Goal: Task Accomplishment & Management: Manage account settings

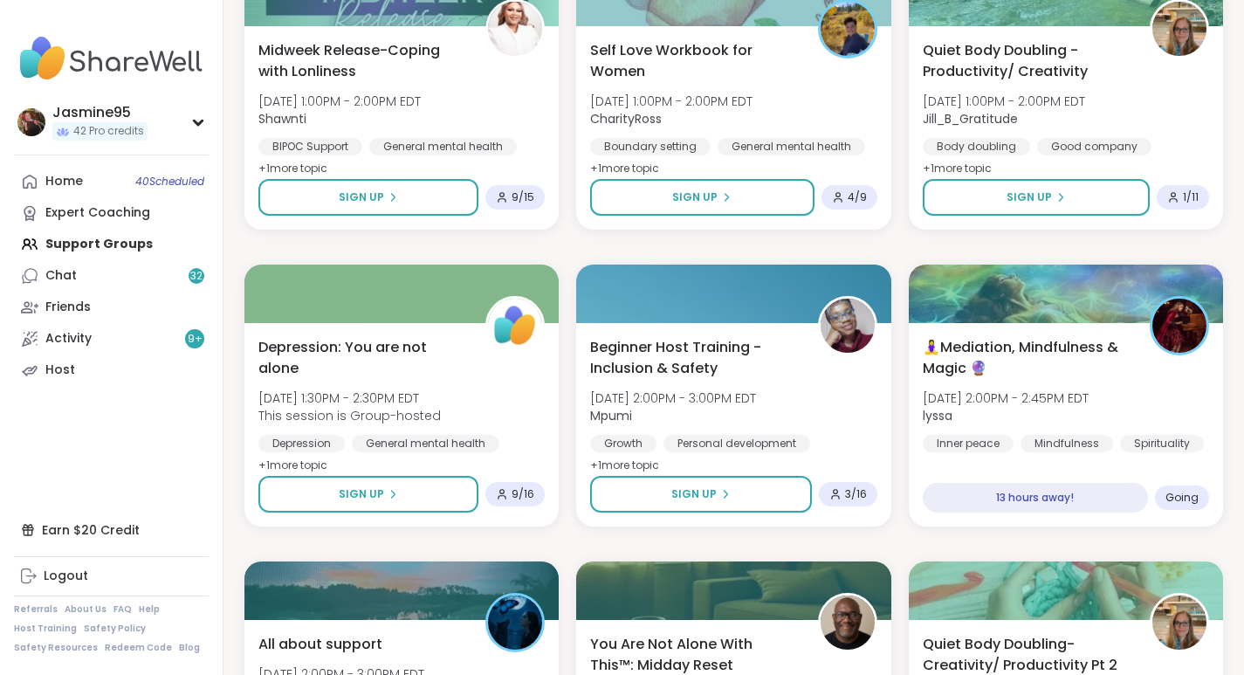
scroll to position [2428, 0]
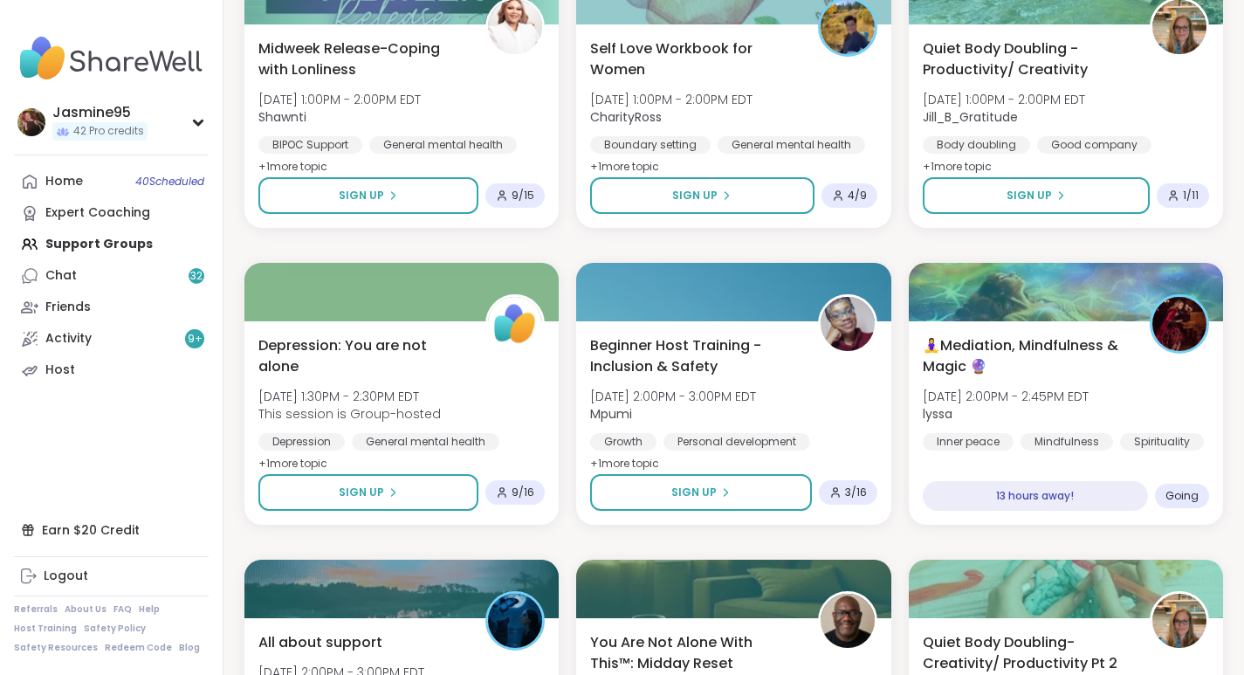
click at [703, 208] on button "Sign Up" at bounding box center [702, 195] width 224 height 37
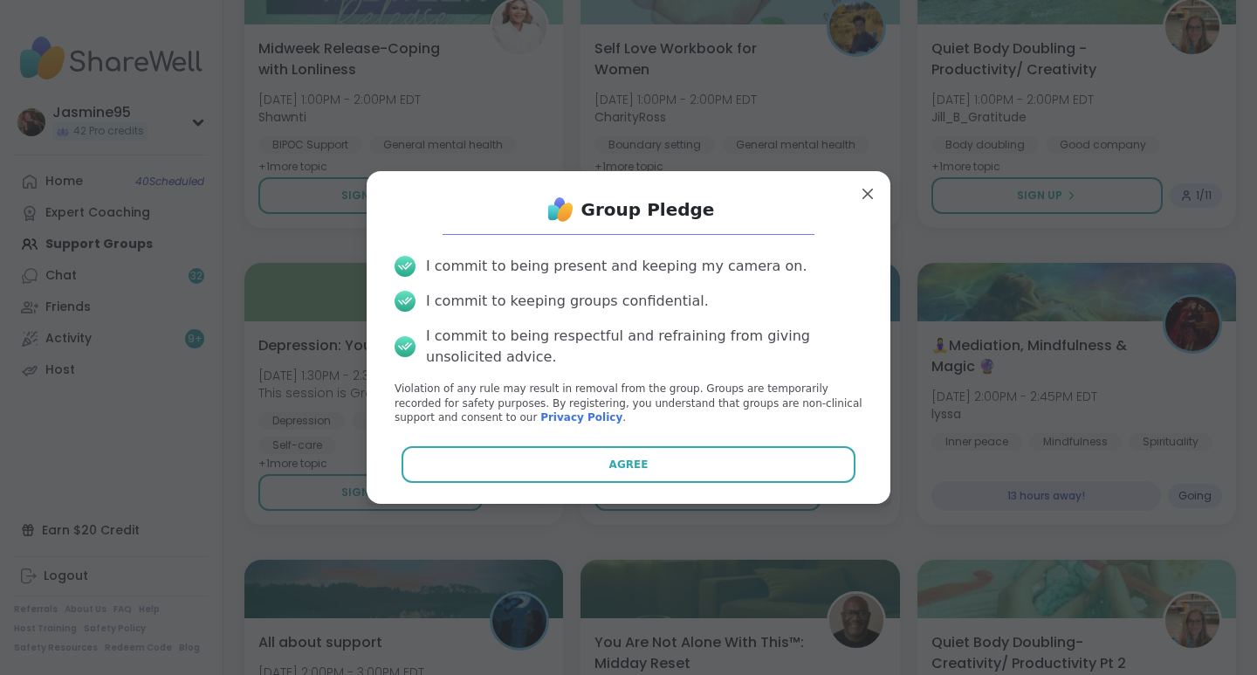
click at [633, 457] on button "Agree" at bounding box center [629, 464] width 455 height 37
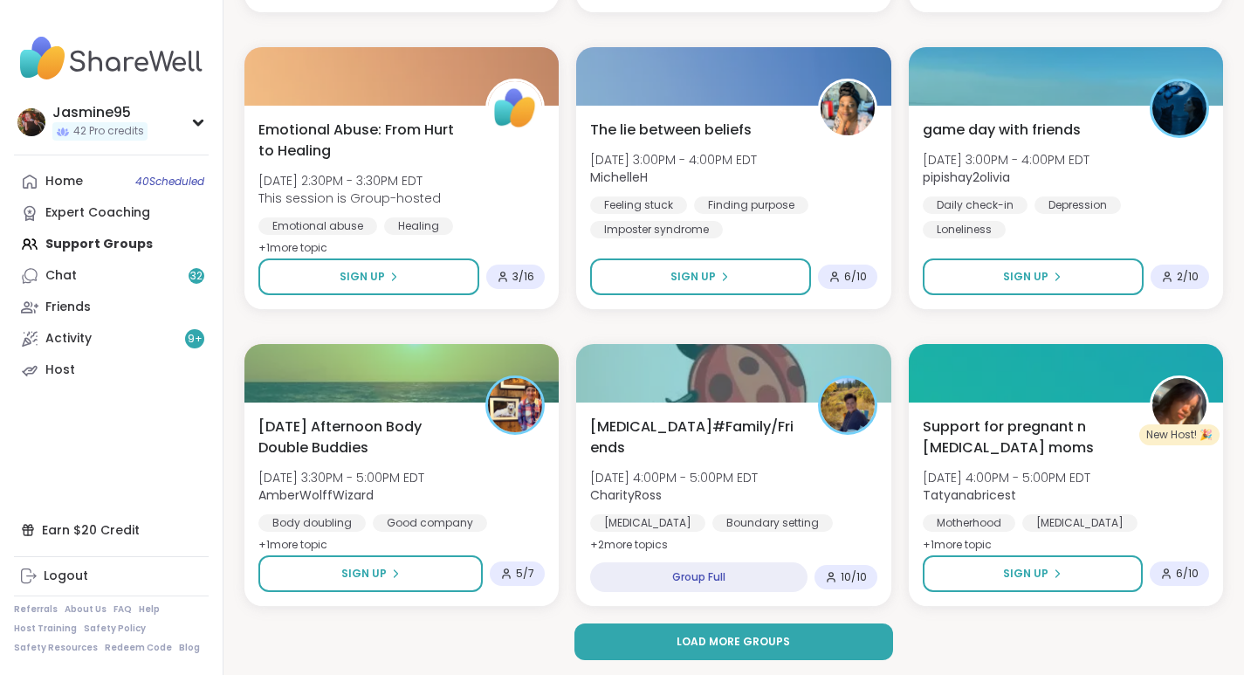
scroll to position [3240, 0]
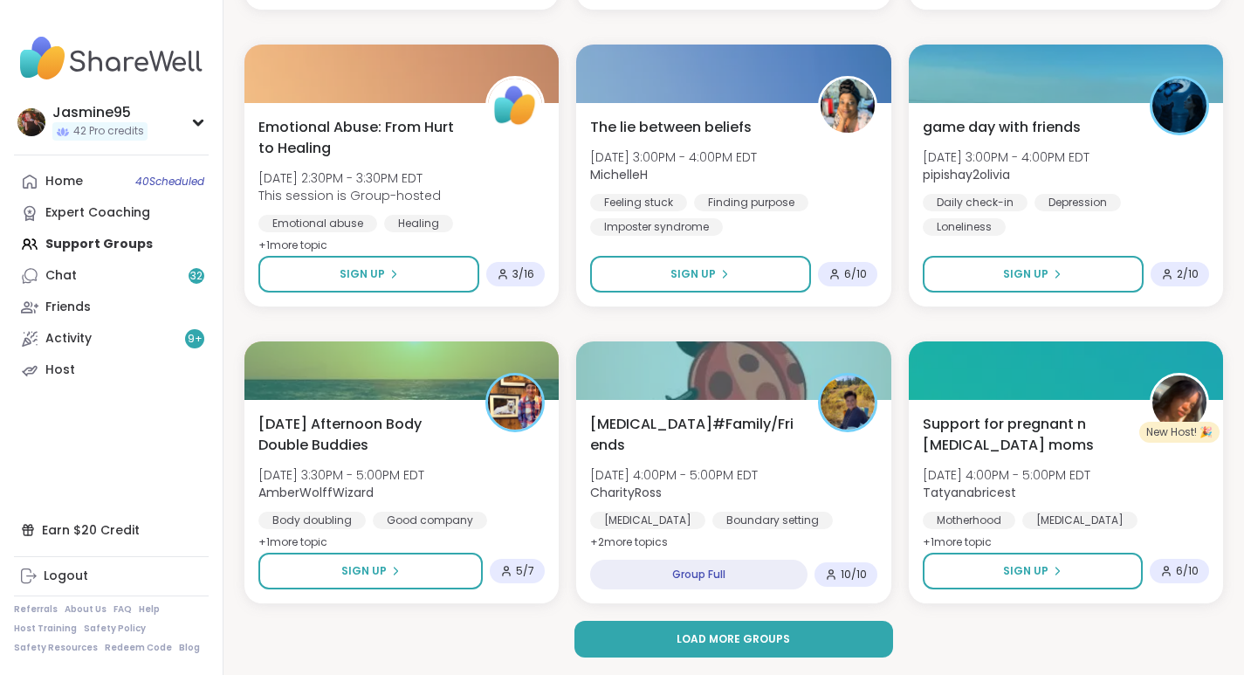
click at [754, 646] on span "Load more groups" at bounding box center [734, 639] width 114 height 16
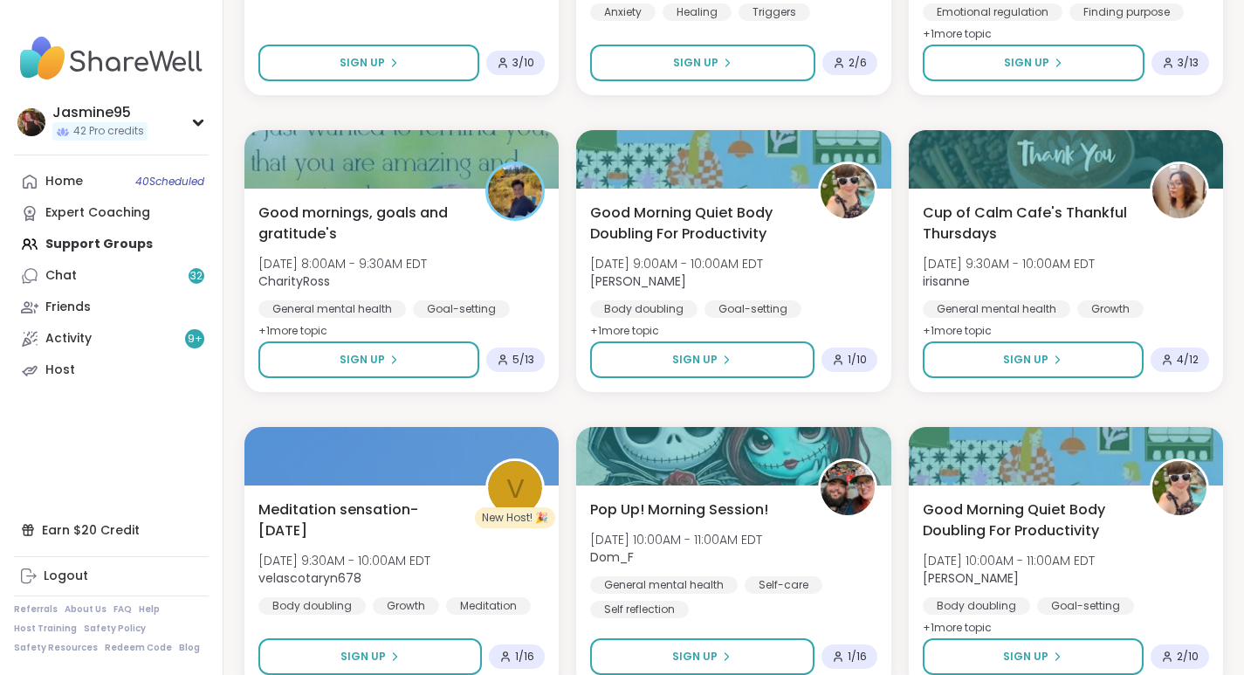
scroll to position [6720, 0]
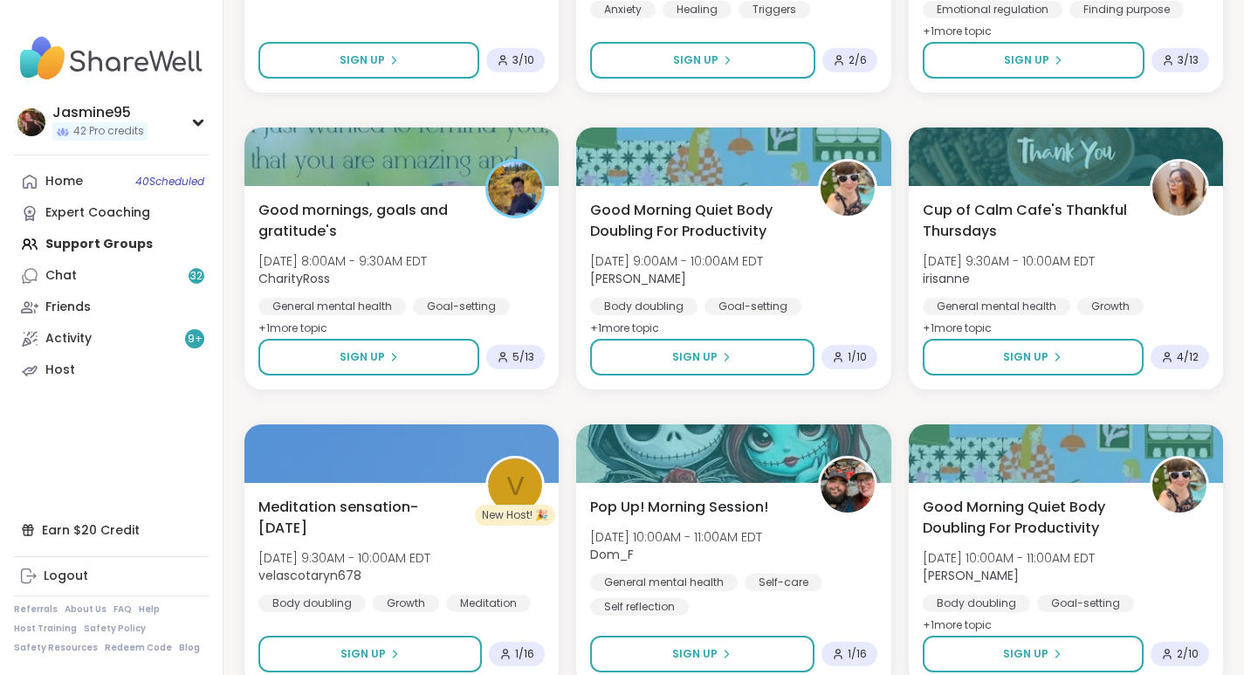
click at [59, 180] on div "Home 40 Scheduled" at bounding box center [64, 181] width 38 height 17
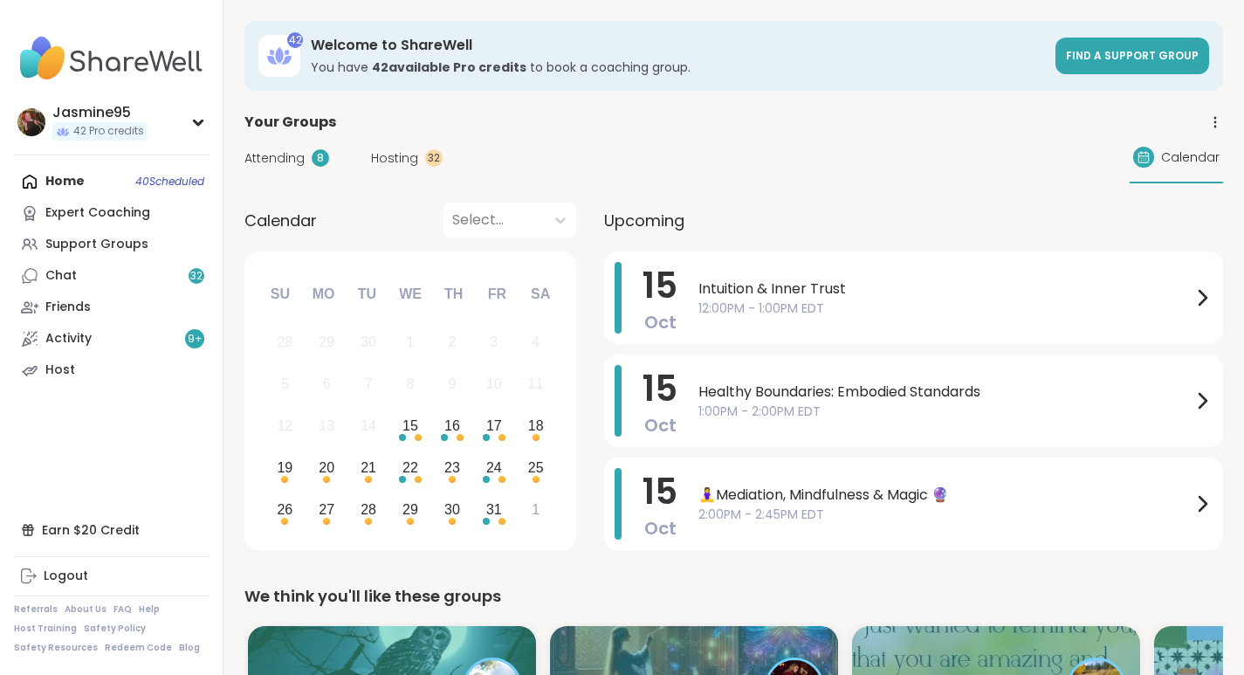
click at [314, 162] on div "8" at bounding box center [320, 157] width 17 height 17
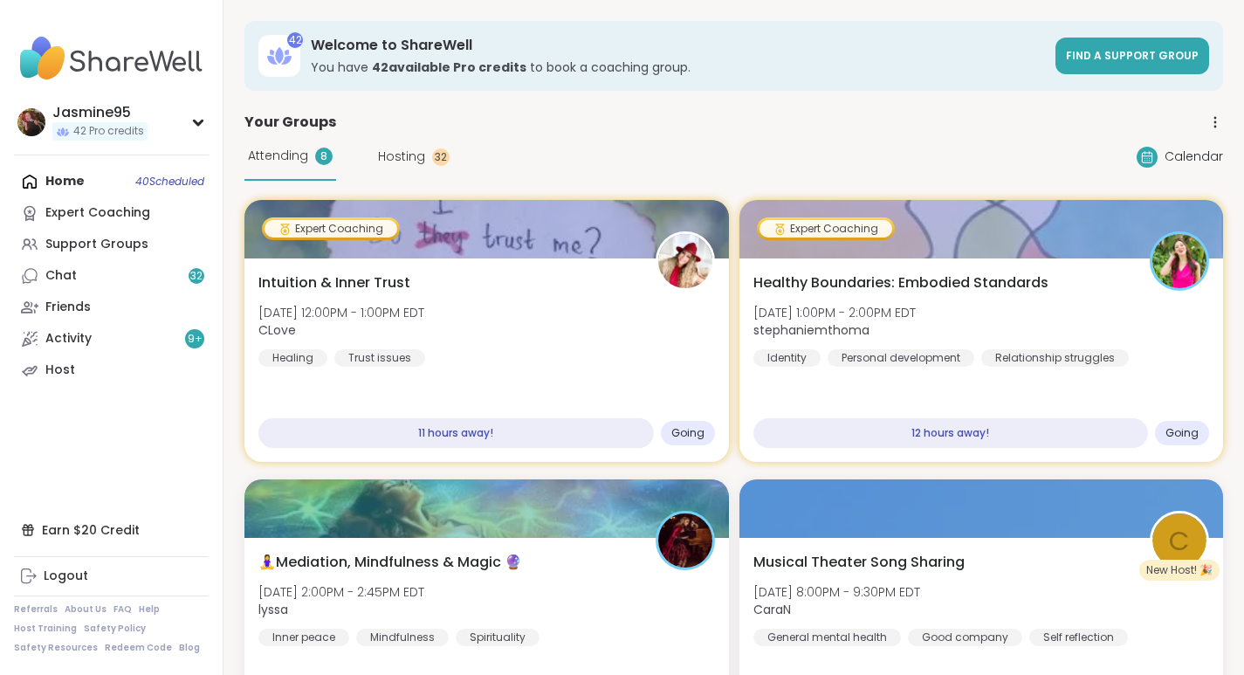
click at [816, 341] on div "Healthy Boundaries: Embodied Standards [DATE] 1:00PM - 2:00PM EDT stephaniemtho…" at bounding box center [982, 319] width 457 height 94
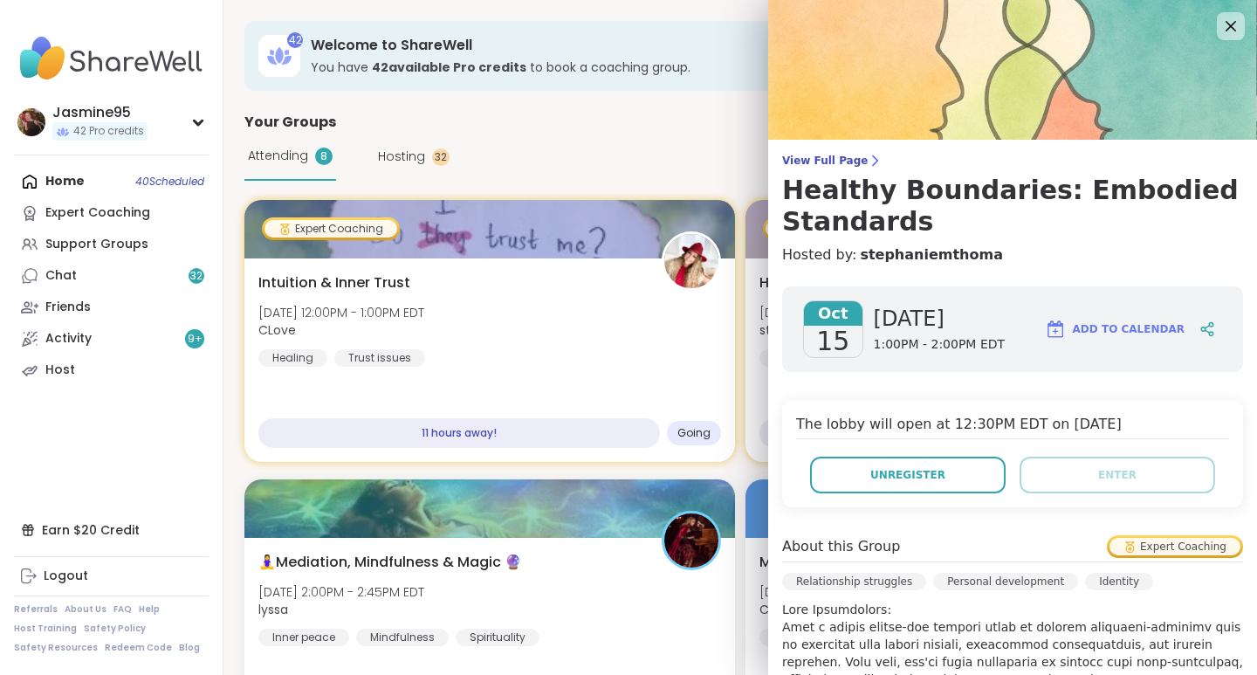
click at [906, 487] on button "Unregister" at bounding box center [908, 475] width 196 height 37
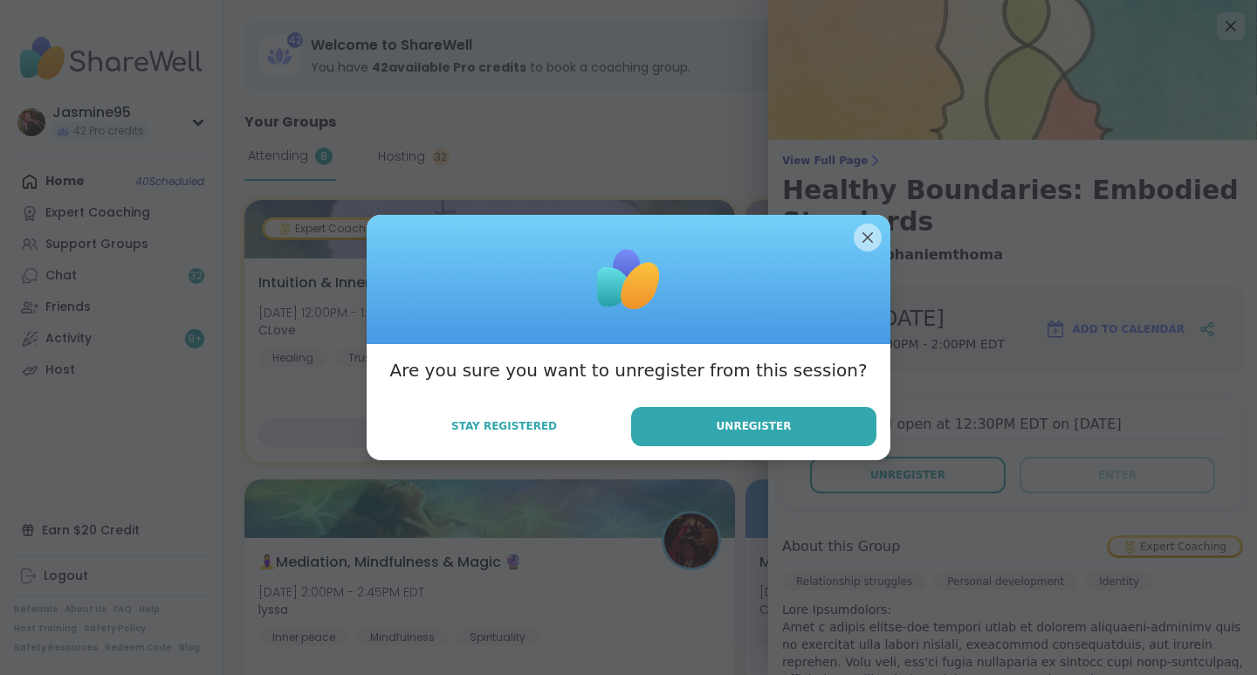
click at [694, 415] on button "Unregister" at bounding box center [753, 426] width 245 height 39
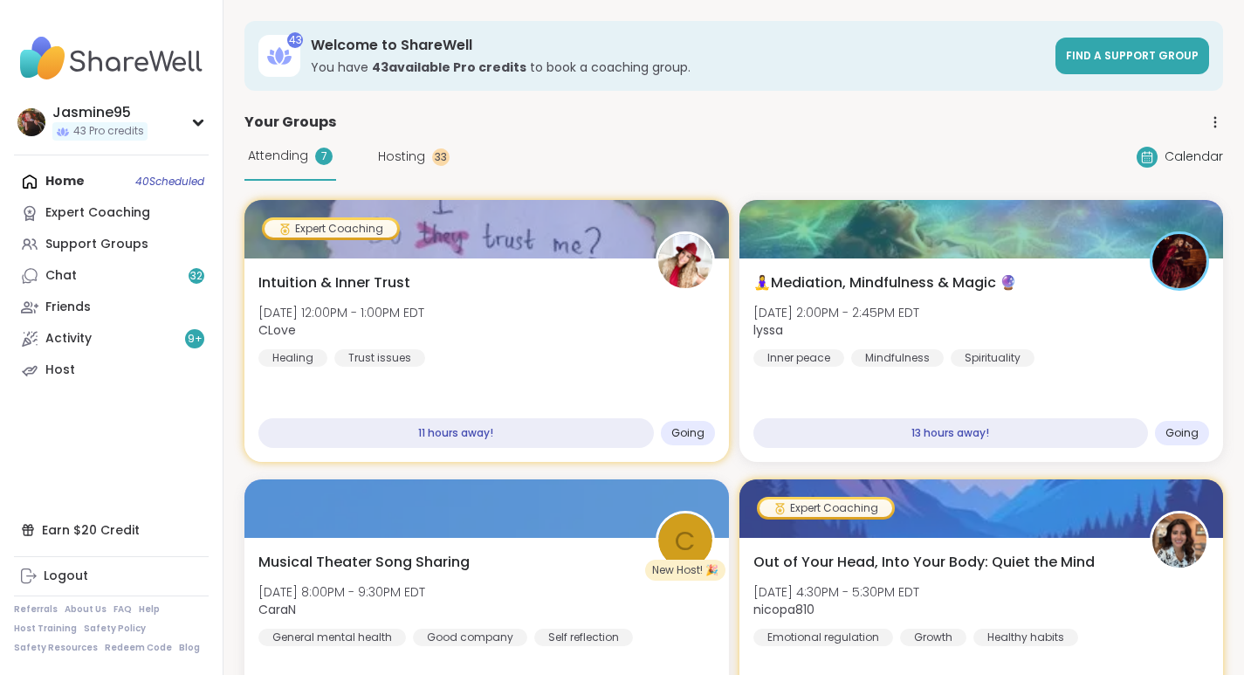
click at [534, 357] on div "Intuition & Inner Trust [DATE] 12:00PM - 1:00PM EDT CLove Healing Trust issues" at bounding box center [486, 319] width 457 height 94
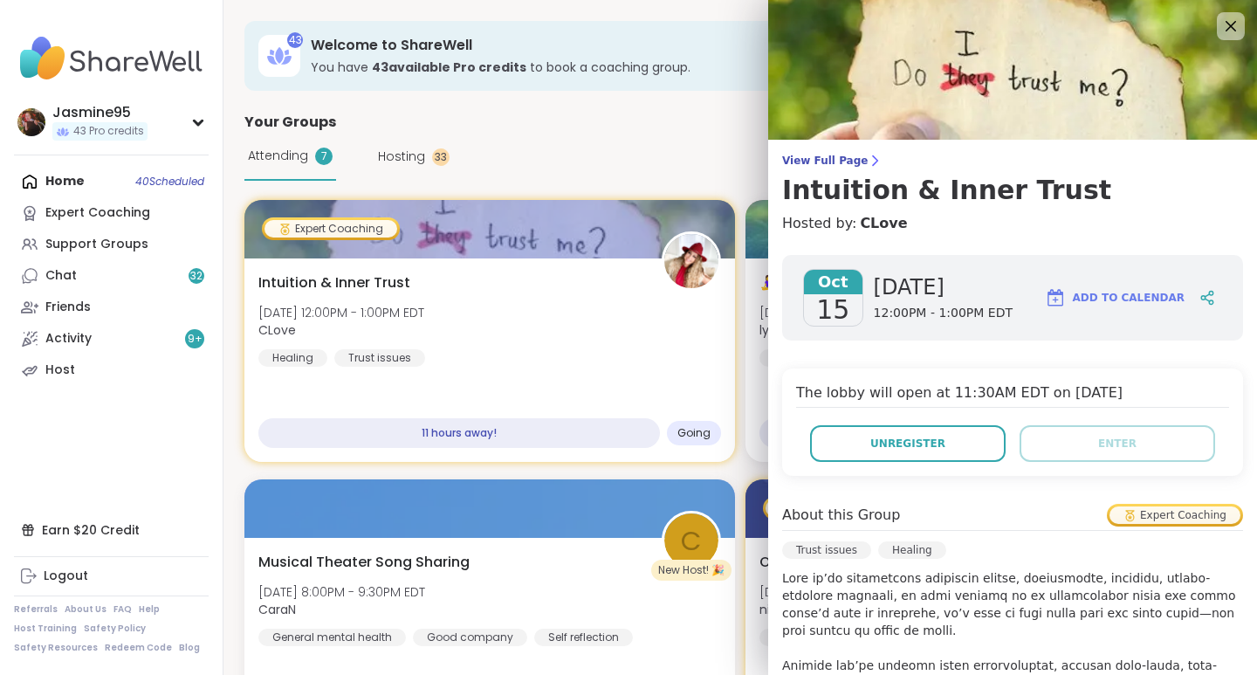
click at [871, 445] on span "Unregister" at bounding box center [908, 444] width 75 height 16
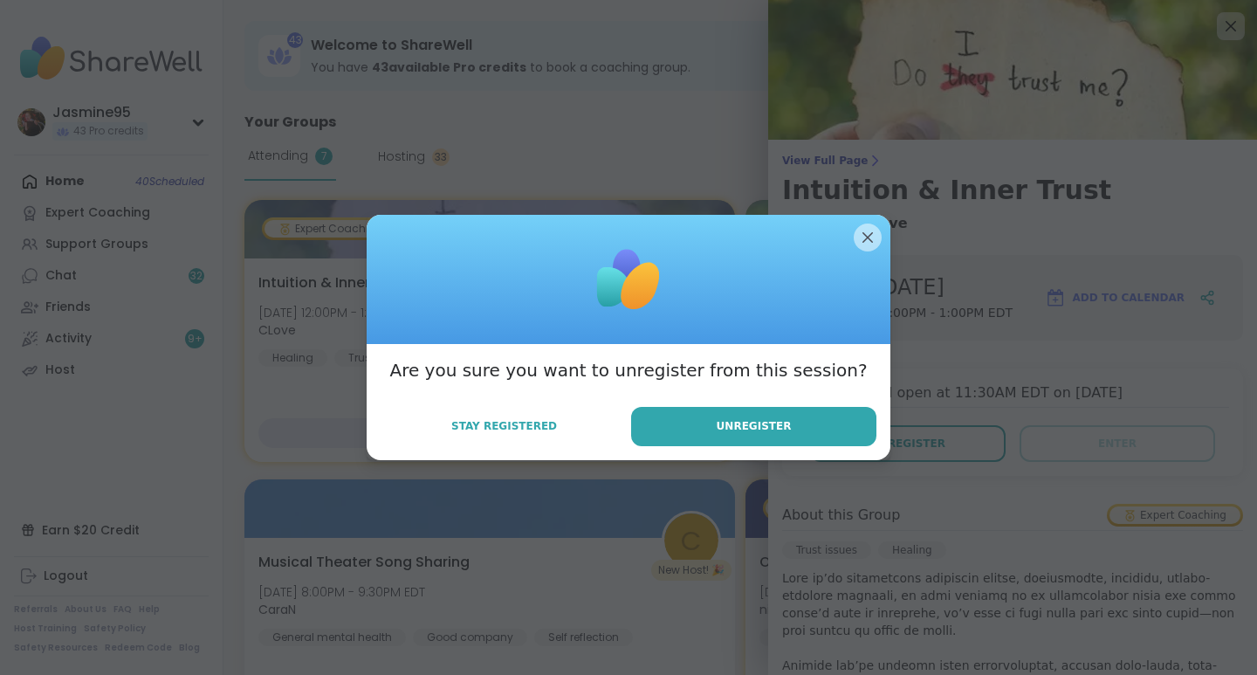
click at [752, 437] on button "Unregister" at bounding box center [753, 426] width 245 height 39
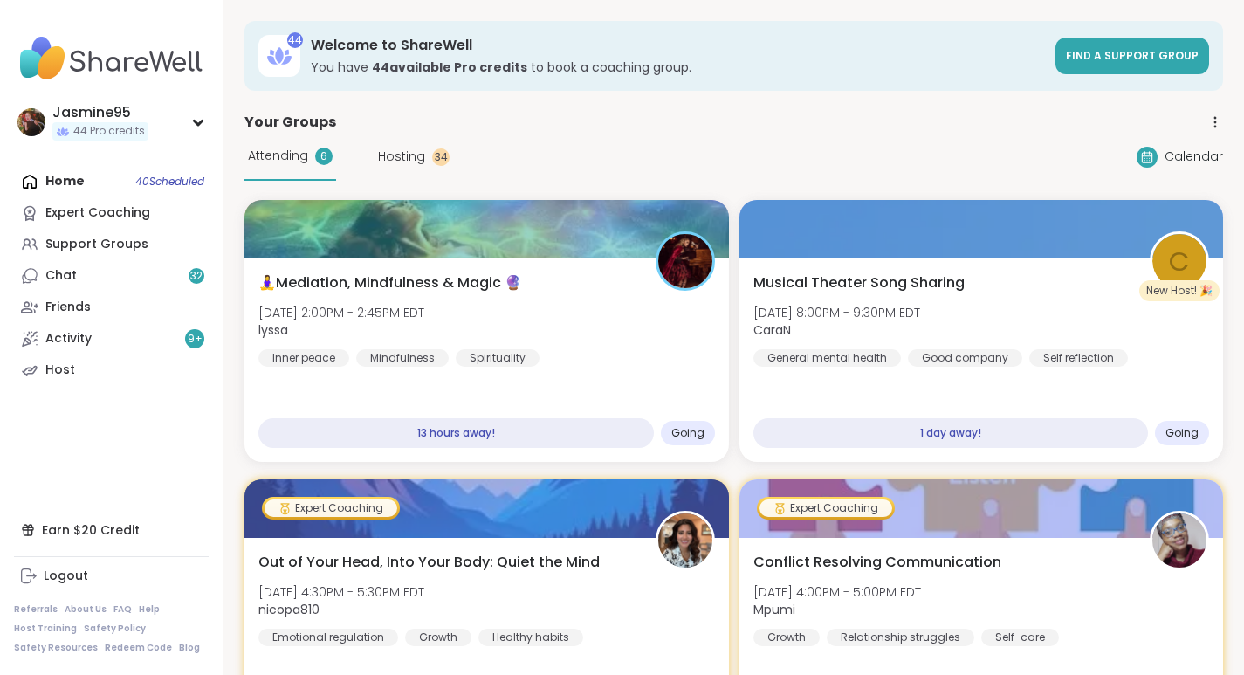
click at [838, 327] on span "CaraN" at bounding box center [837, 329] width 167 height 17
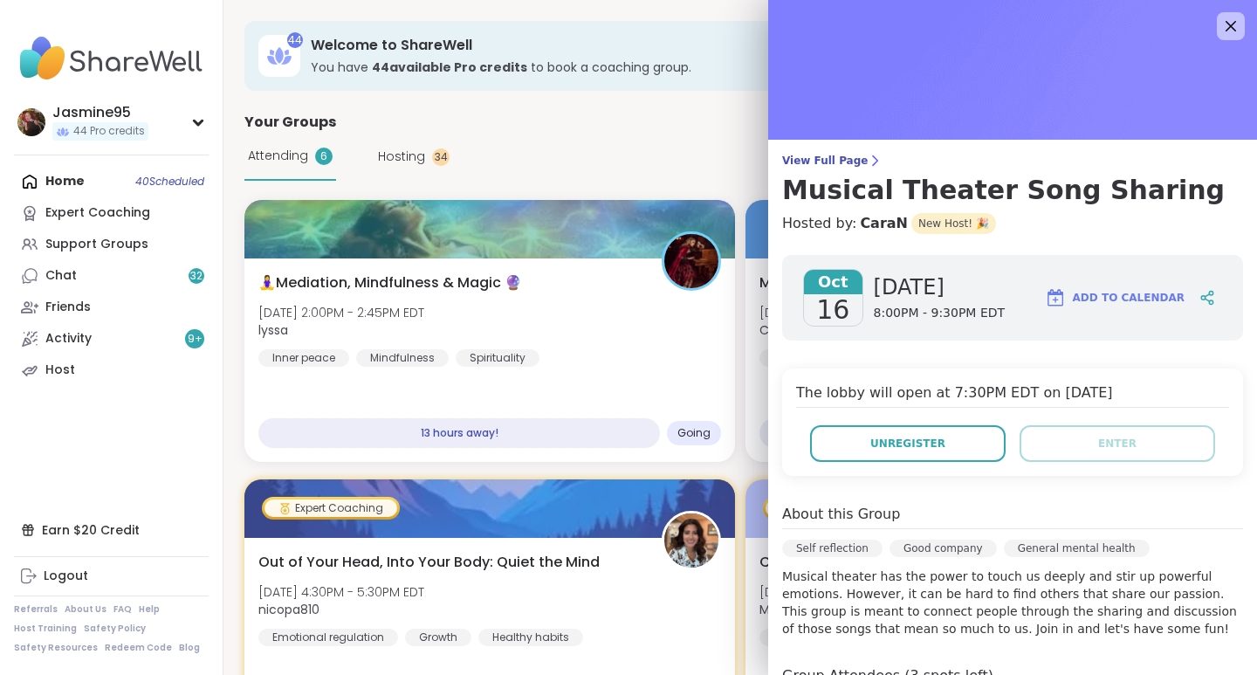
click at [894, 432] on button "Unregister" at bounding box center [908, 443] width 196 height 37
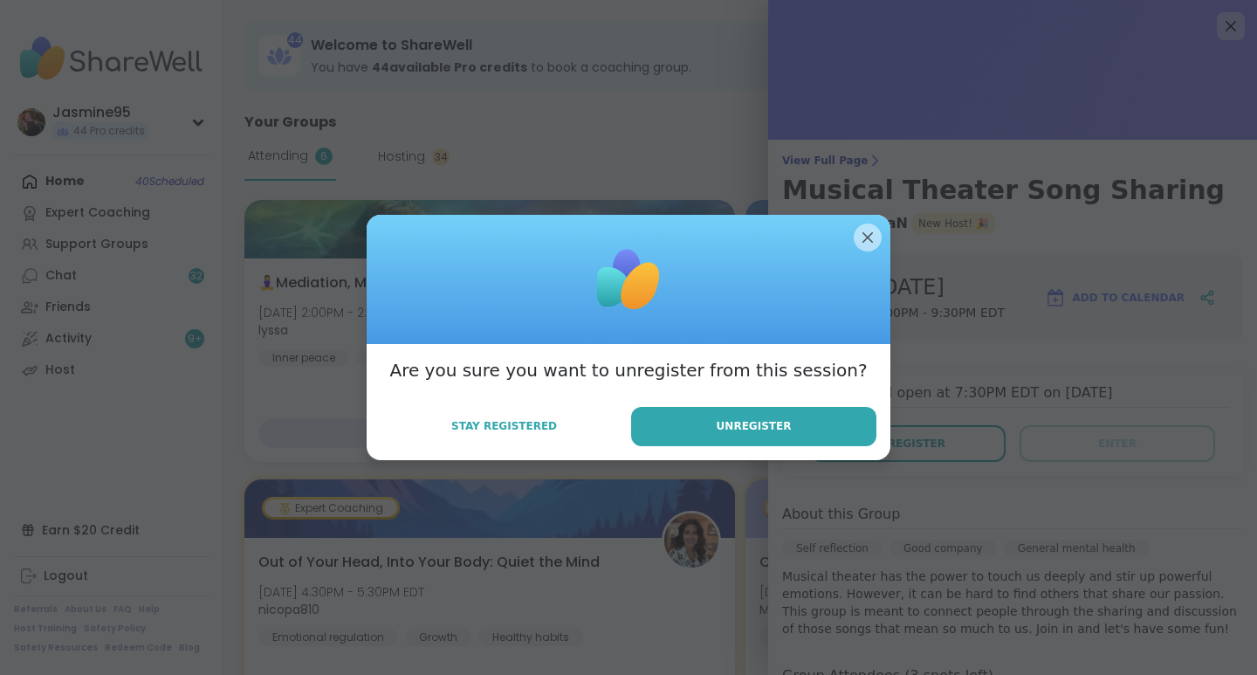
click at [757, 423] on span "Unregister" at bounding box center [754, 426] width 75 height 16
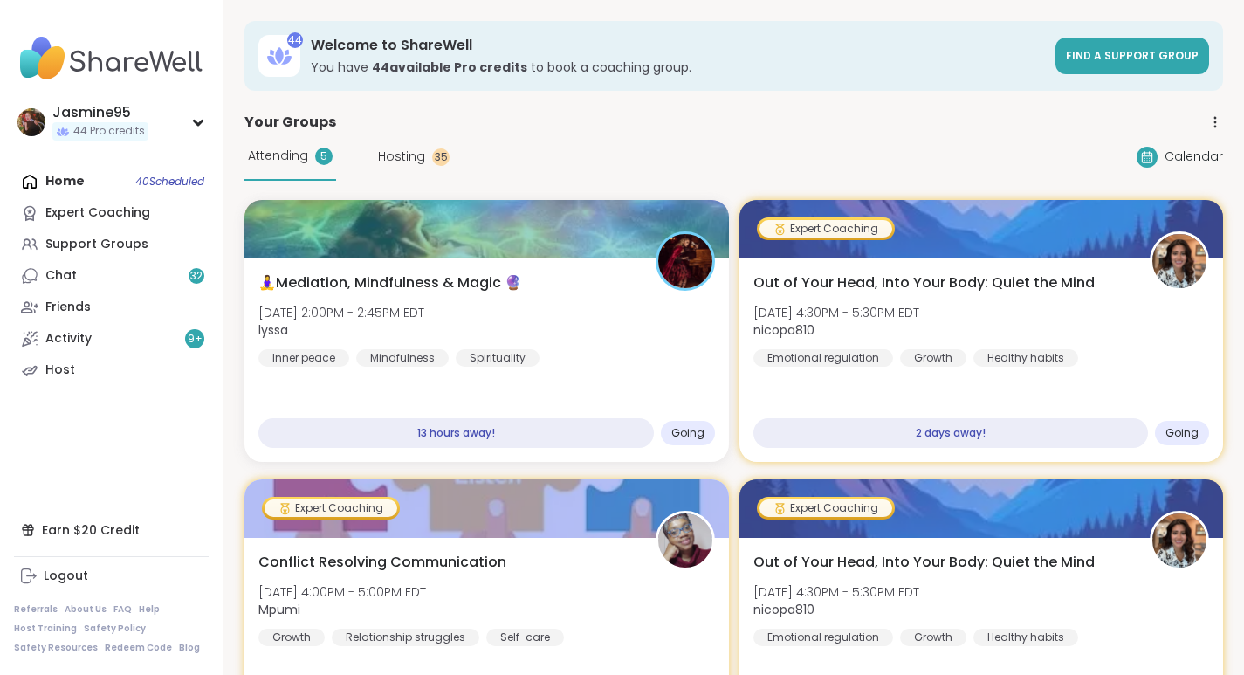
click at [102, 256] on link "Support Groups" at bounding box center [111, 244] width 195 height 31
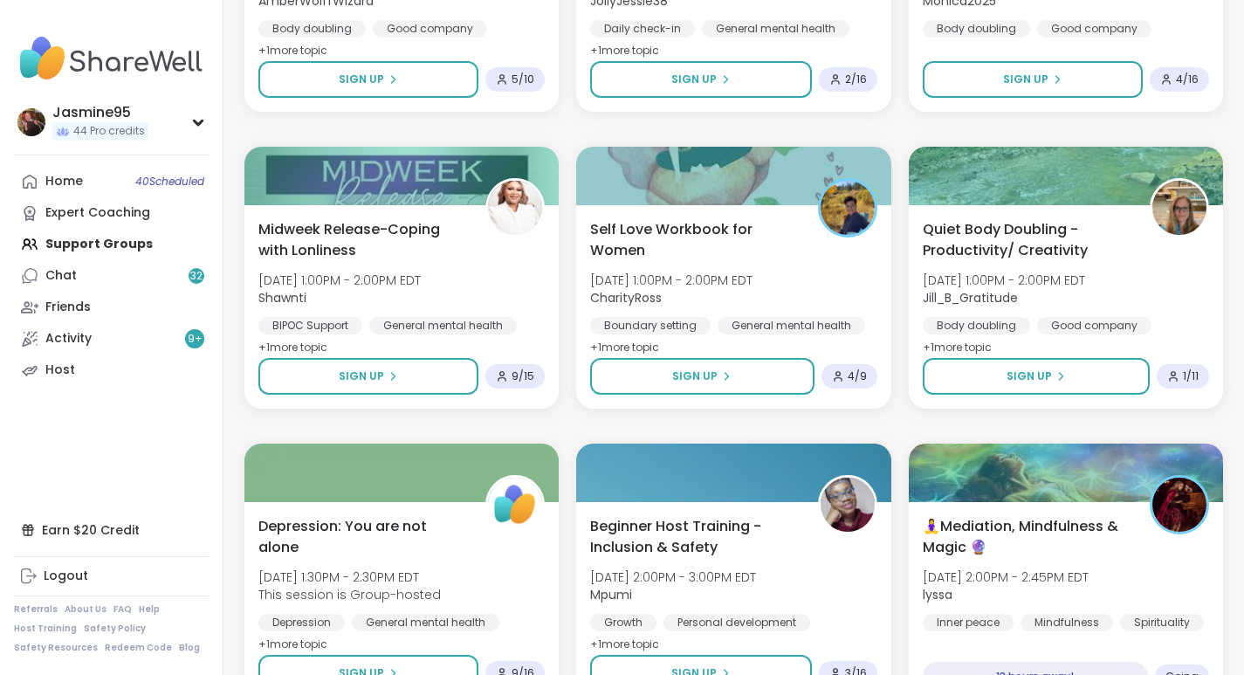
scroll to position [2291, 0]
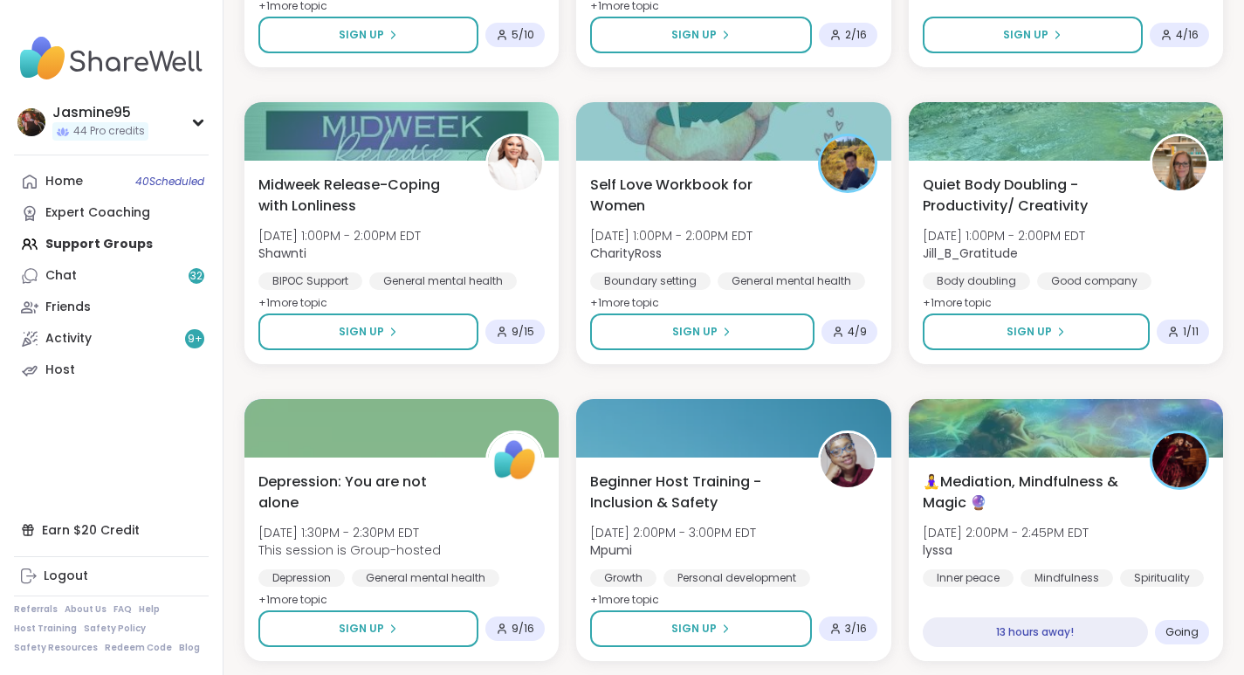
click at [757, 341] on button "Sign Up" at bounding box center [702, 331] width 224 height 37
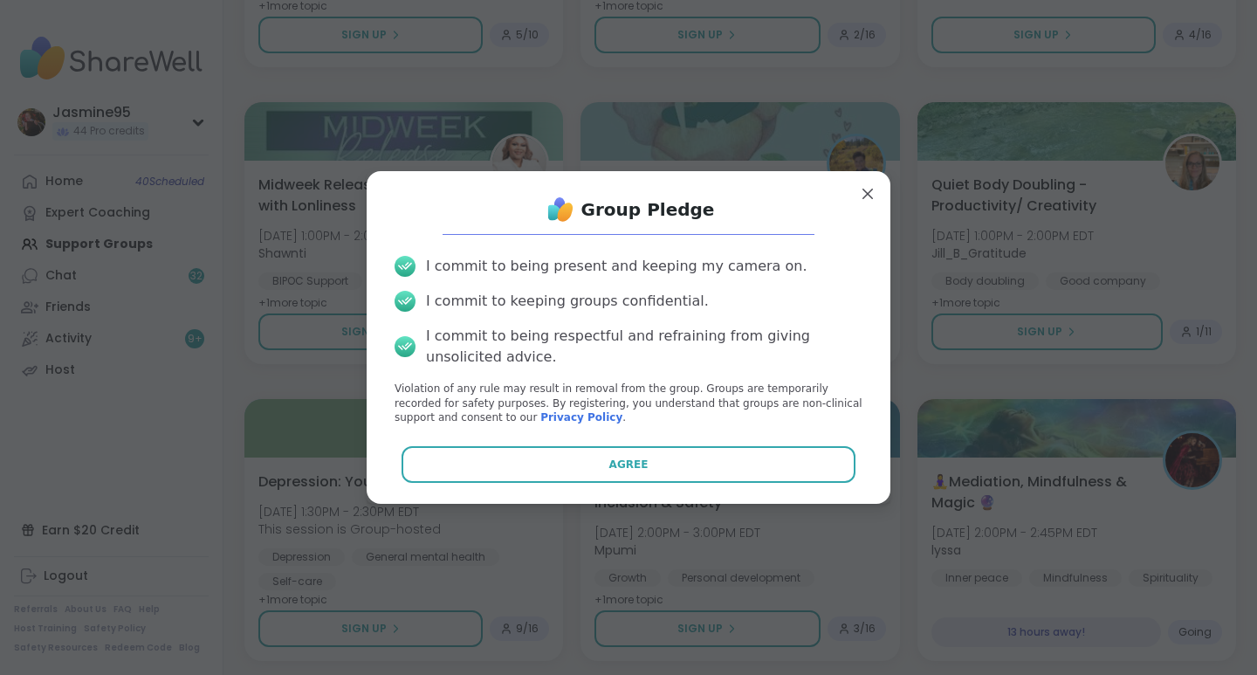
click at [661, 466] on button "Agree" at bounding box center [629, 464] width 455 height 37
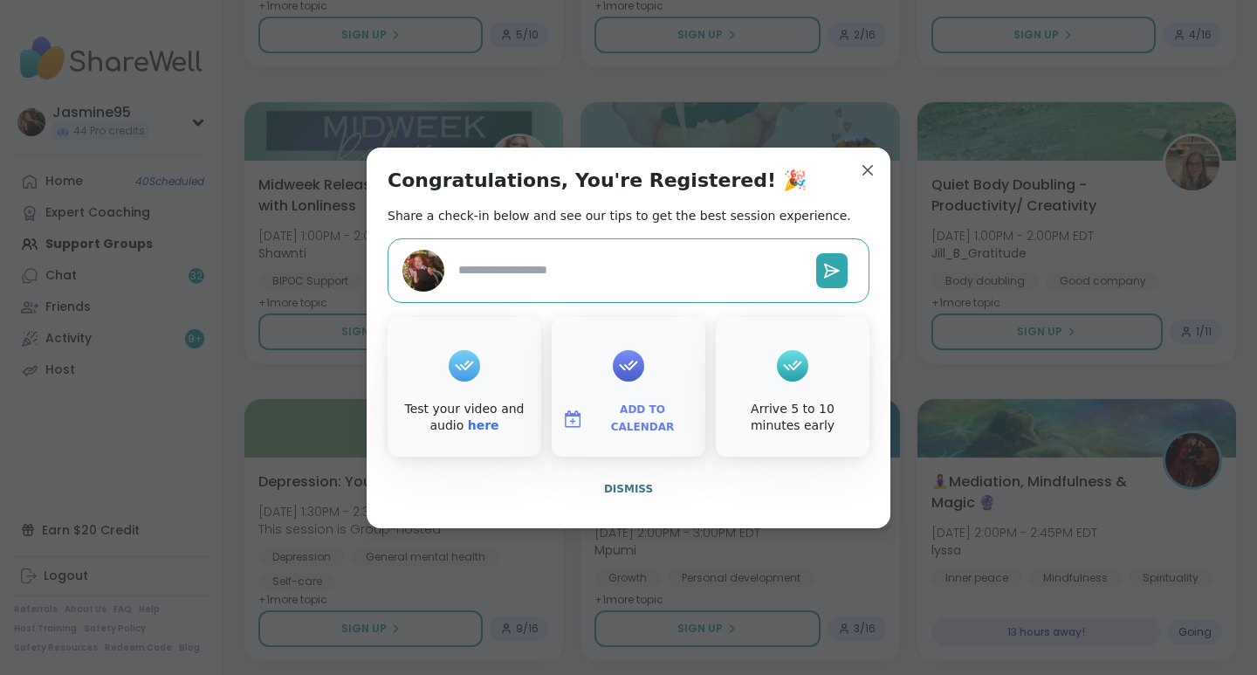
click at [644, 488] on button "Dismiss" at bounding box center [629, 489] width 482 height 37
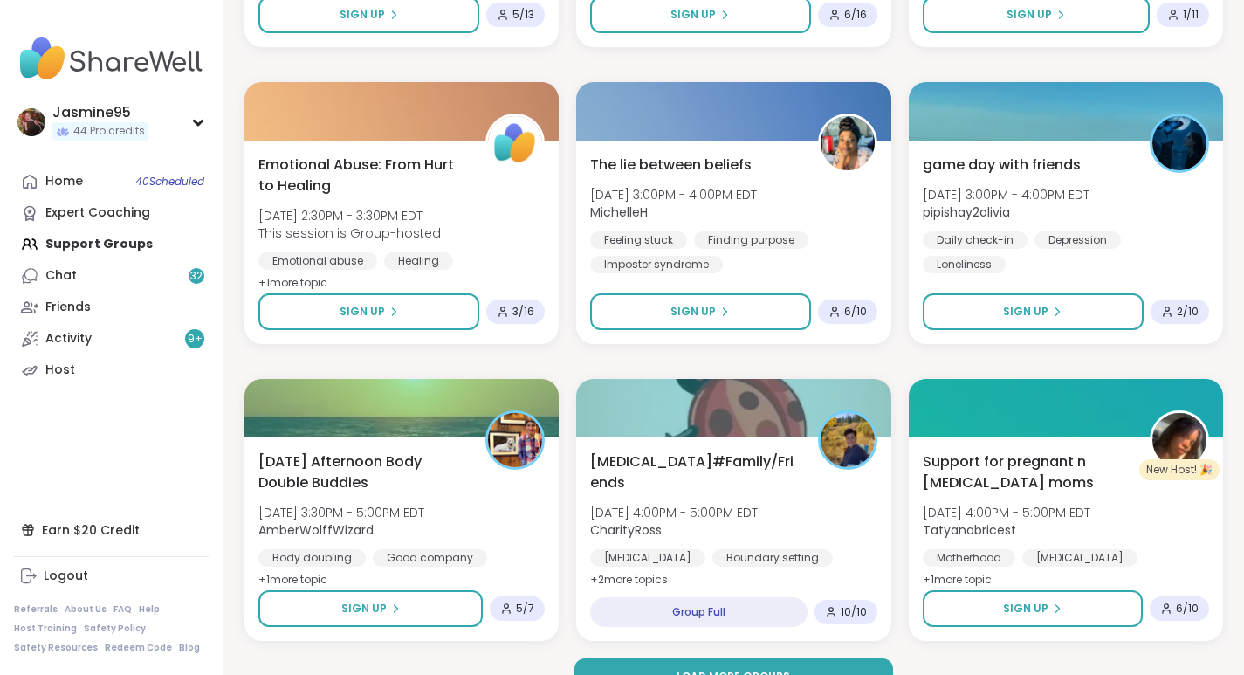
scroll to position [3206, 0]
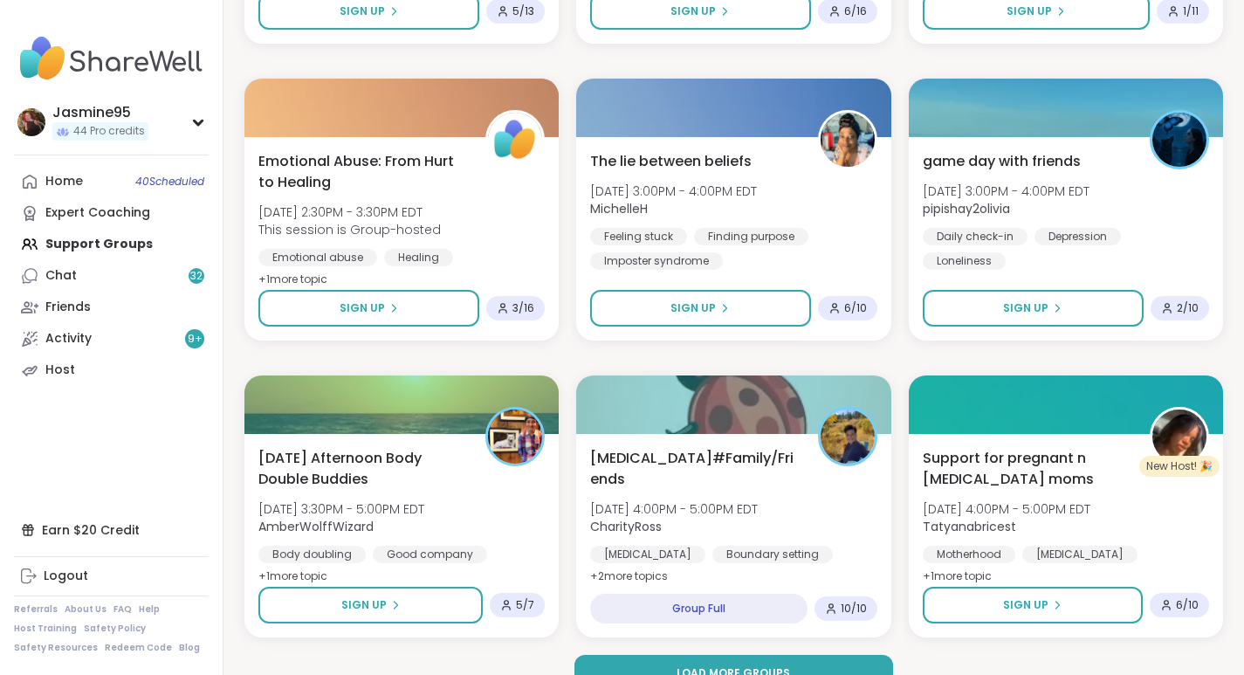
click at [984, 322] on button "Sign Up" at bounding box center [1033, 308] width 221 height 37
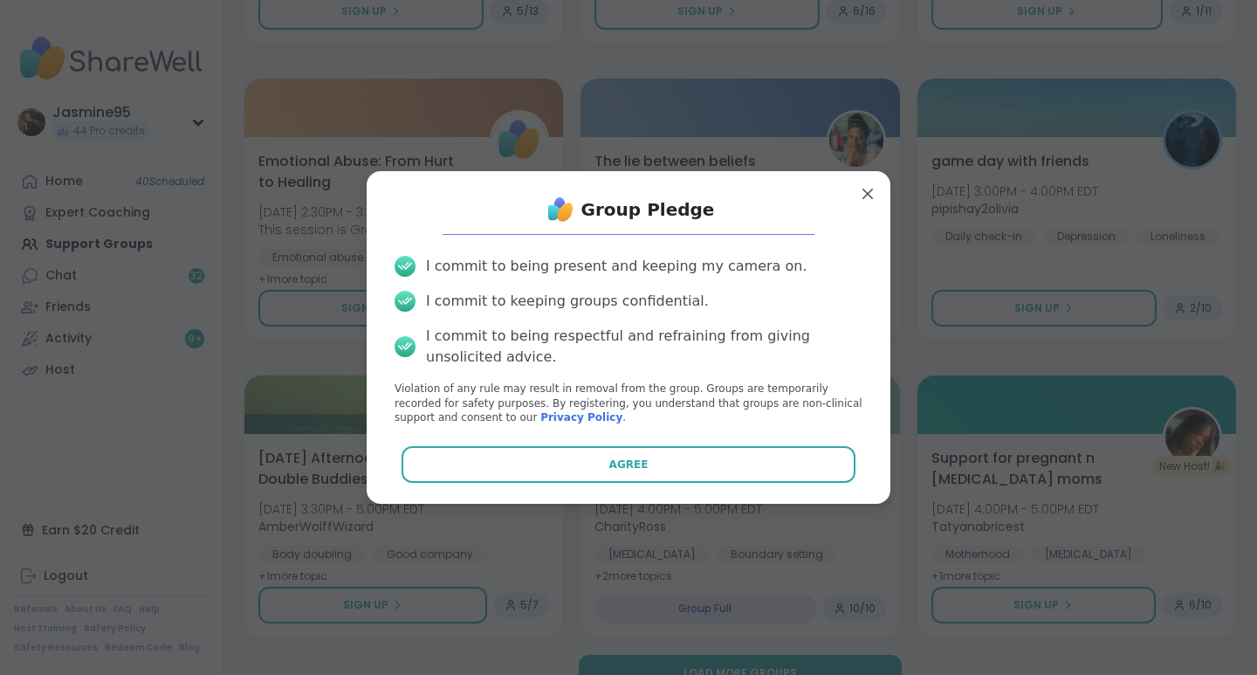
click at [623, 466] on span "Agree" at bounding box center [629, 465] width 39 height 16
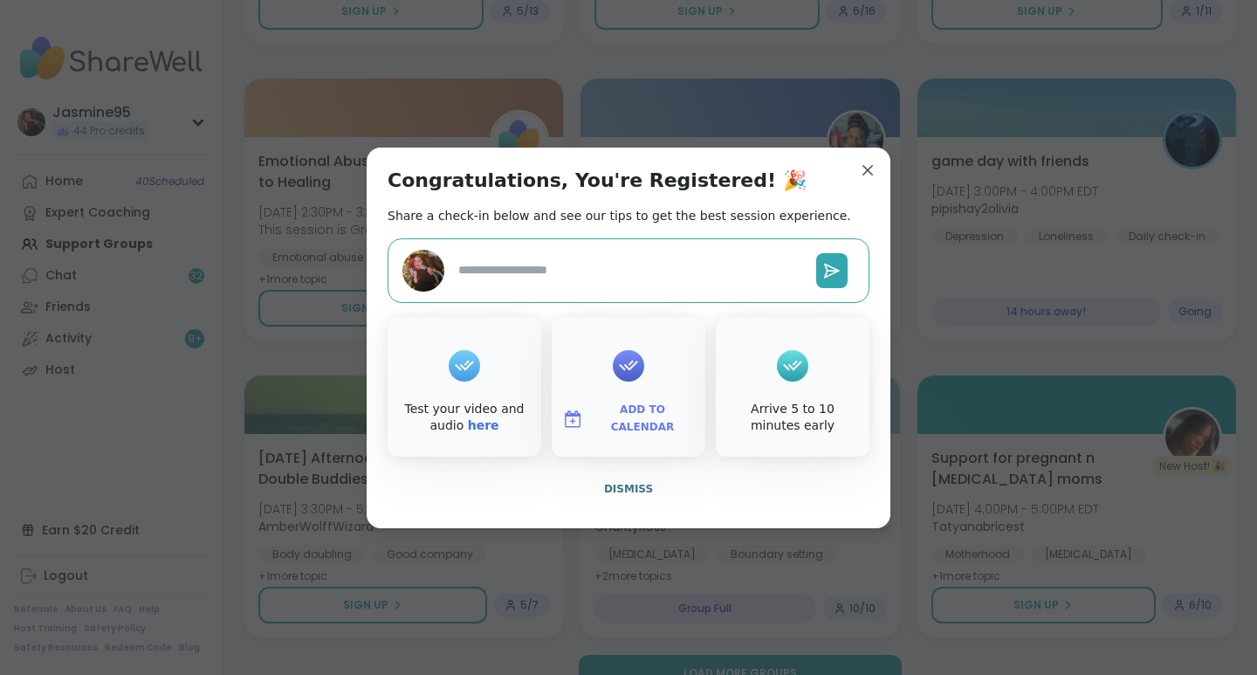
type textarea "*"
click at [632, 493] on span "Dismiss" at bounding box center [628, 489] width 49 height 12
